Goal: Transaction & Acquisition: Purchase product/service

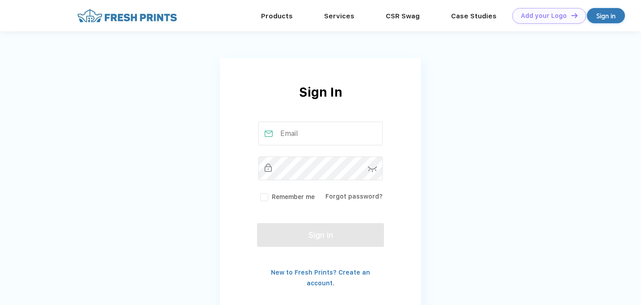
type input "[EMAIL_ADDRESS][DOMAIN_NAME]"
click at [265, 195] on label "Remember me" at bounding box center [286, 196] width 56 height 9
click at [0, 0] on input "Remember me" at bounding box center [0, 0] width 0 height 0
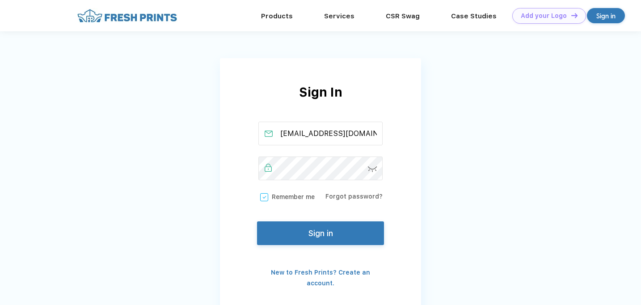
click at [296, 228] on button "Sign in" at bounding box center [320, 233] width 127 height 24
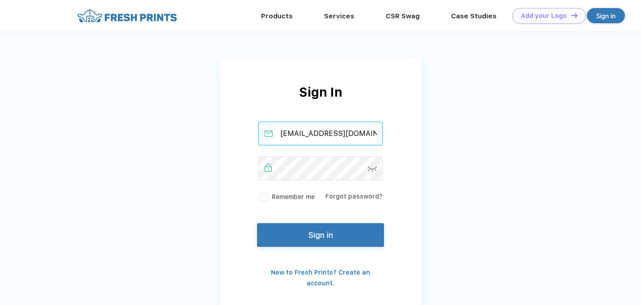
click at [285, 129] on input "[EMAIL_ADDRESS][DOMAIN_NAME]" at bounding box center [320, 134] width 125 height 24
click at [285, 129] on input "kap@gmail.com" at bounding box center [320, 134] width 125 height 24
click at [291, 134] on input "kap@gmail.com" at bounding box center [320, 134] width 125 height 24
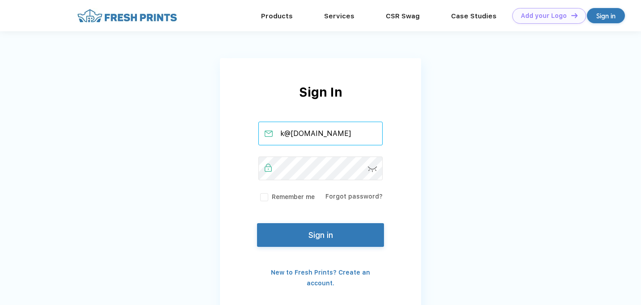
type input "@gmail.com"
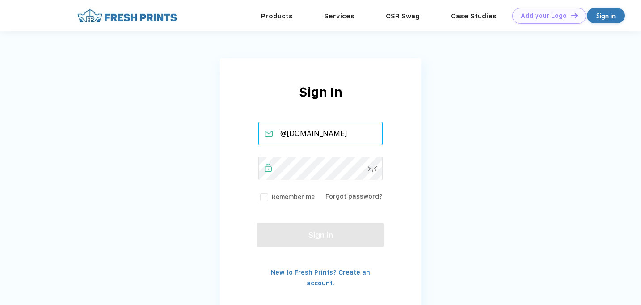
click at [324, 130] on input "@gmail.com" at bounding box center [320, 134] width 125 height 24
type input "georgetownkapi@gmail.com"
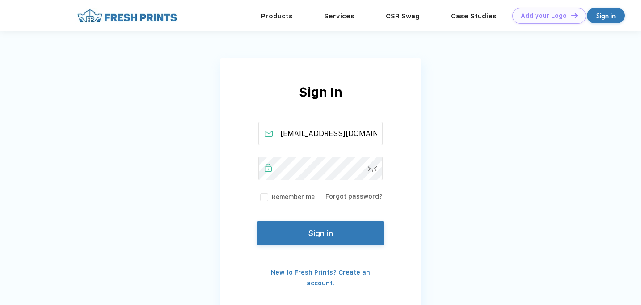
click at [332, 234] on button "Sign in" at bounding box center [320, 233] width 127 height 24
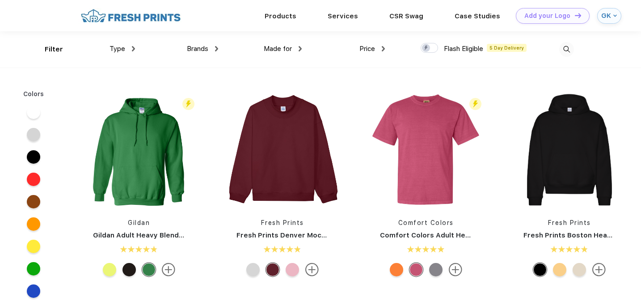
scroll to position [0, 0]
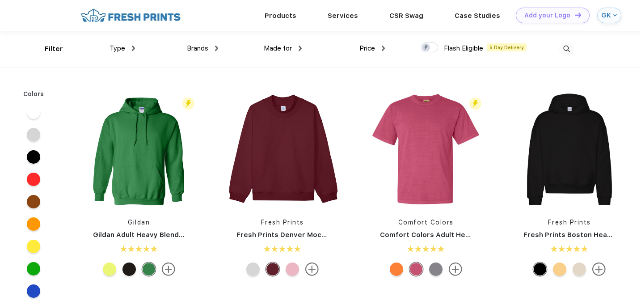
click at [567, 47] on img at bounding box center [566, 49] width 15 height 15
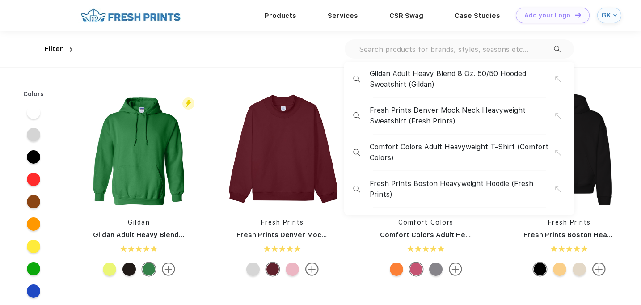
click at [516, 52] on input "text" at bounding box center [456, 49] width 196 height 10
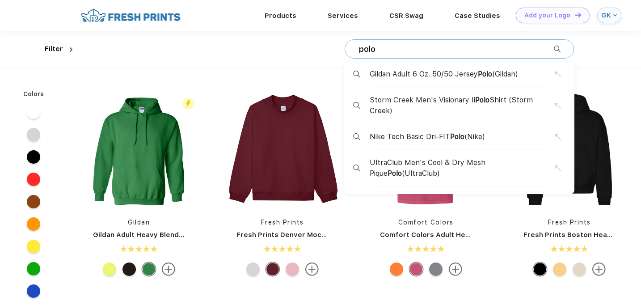
type input "polo"
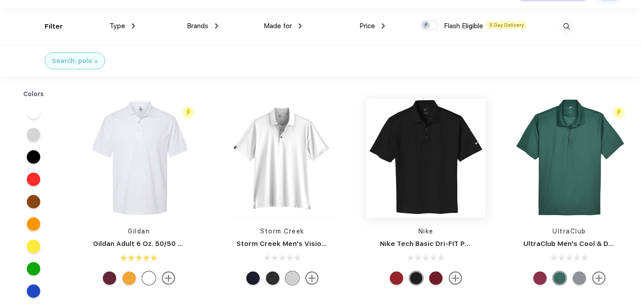
scroll to position [23, 0]
click at [119, 151] on img at bounding box center [139, 157] width 119 height 119
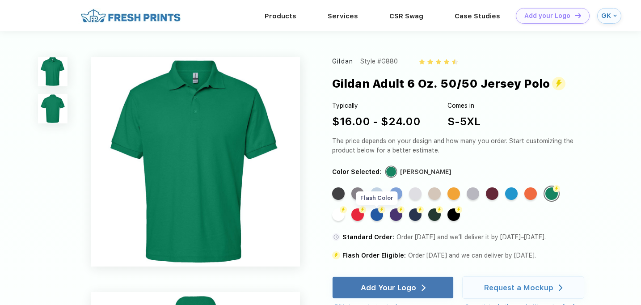
click at [373, 212] on div "Flash Color" at bounding box center [376, 214] width 13 height 13
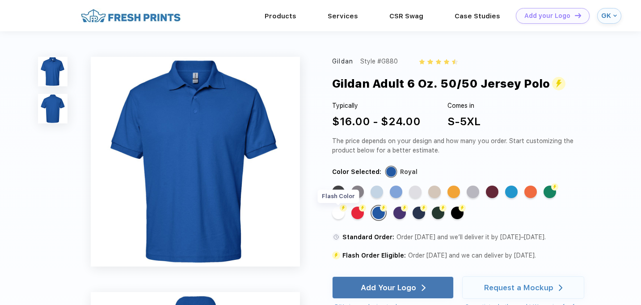
click at [339, 212] on div "Flash Color" at bounding box center [338, 212] width 13 height 13
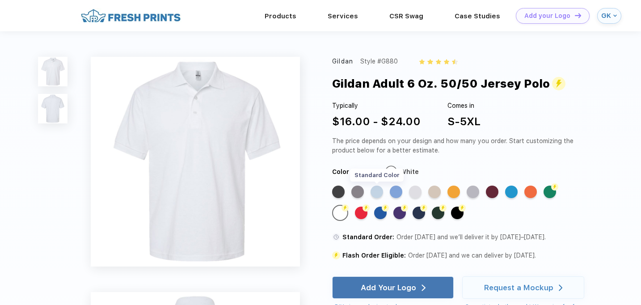
click at [374, 194] on div "Standard Color" at bounding box center [376, 191] width 13 height 13
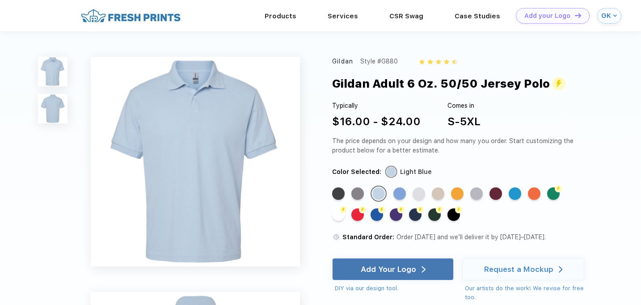
click at [225, 206] on img at bounding box center [195, 161] width 209 height 209
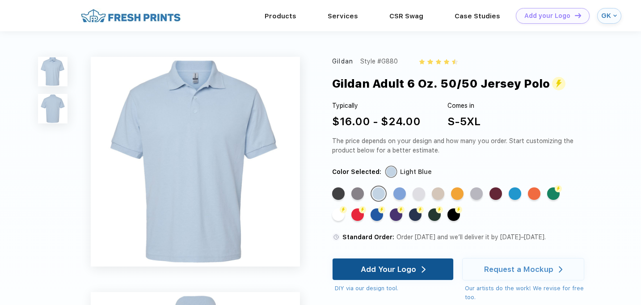
click at [360, 261] on div "Add Your Logo" at bounding box center [393, 269] width 122 height 22
